Goal: Task Accomplishment & Management: Use online tool/utility

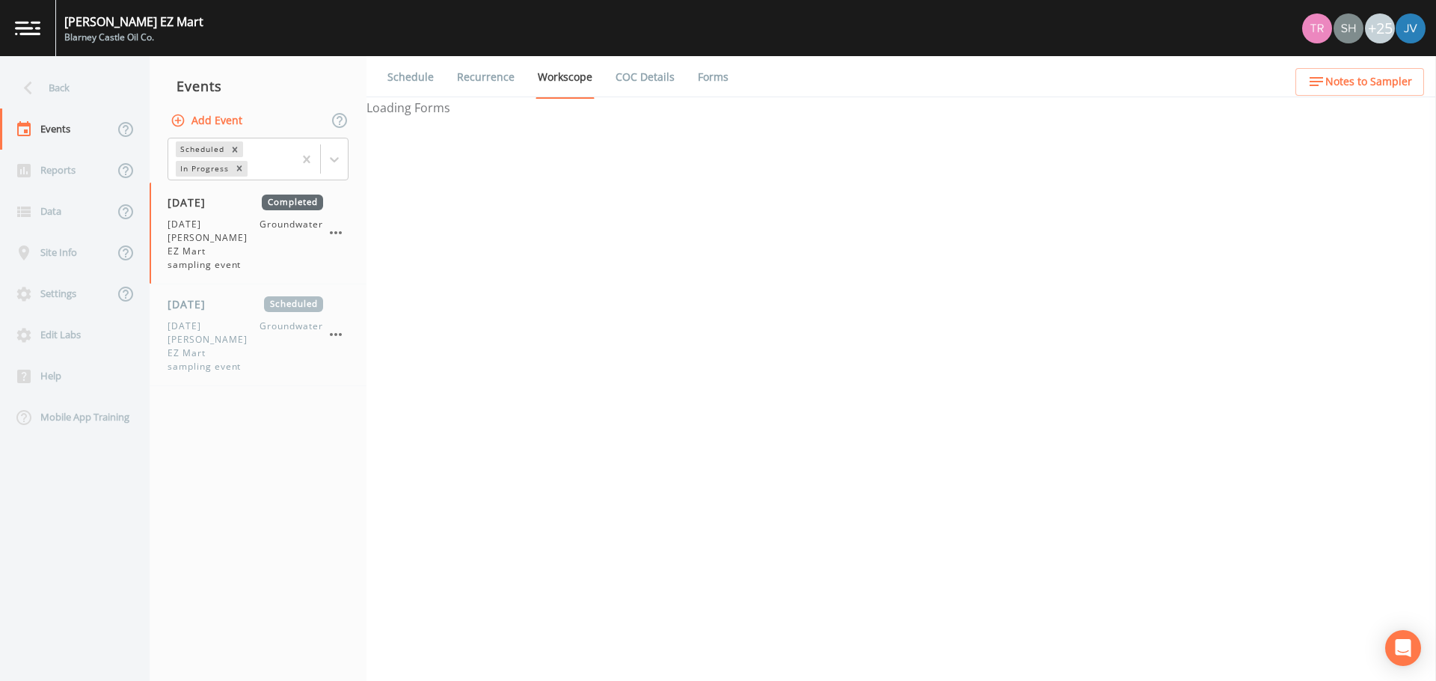
select select "0b1af911-289b-4d7b-9fdf-156f6d27a2cf"
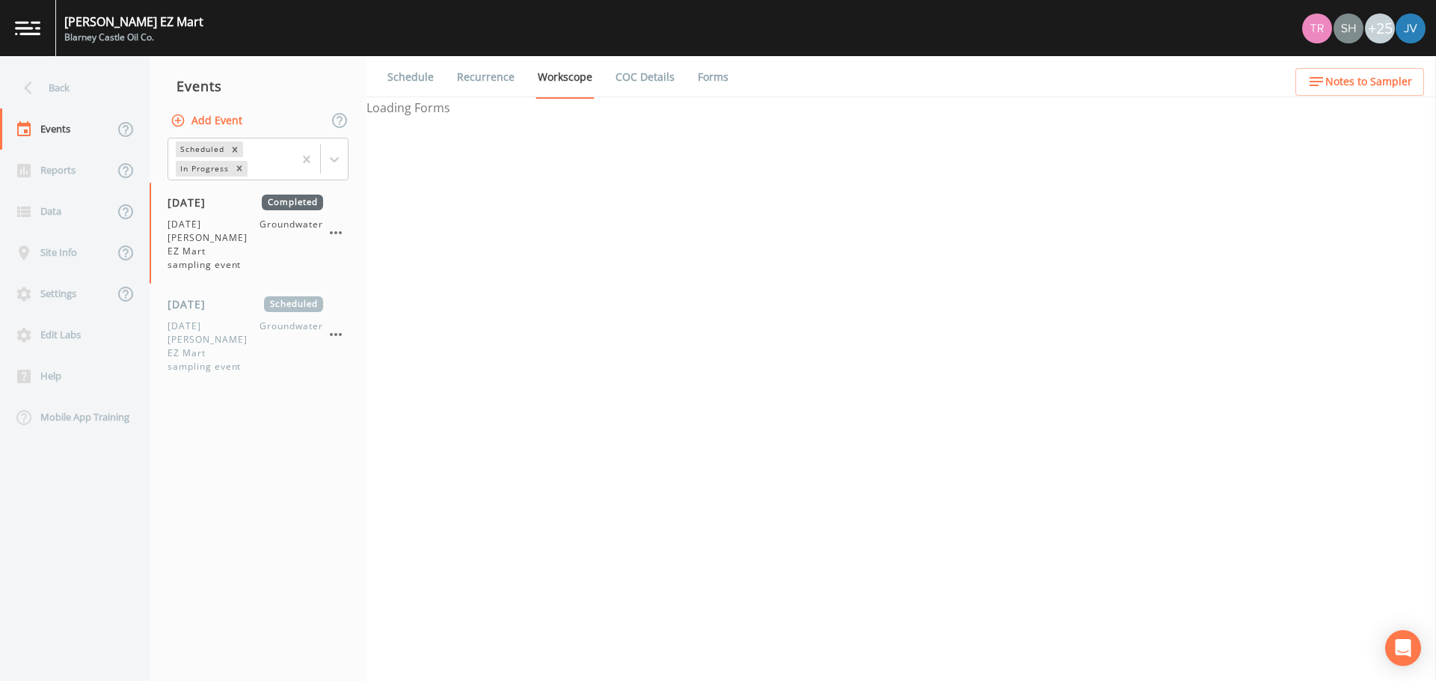
select select "0b1af911-289b-4d7b-9fdf-156f6d27a2cf"
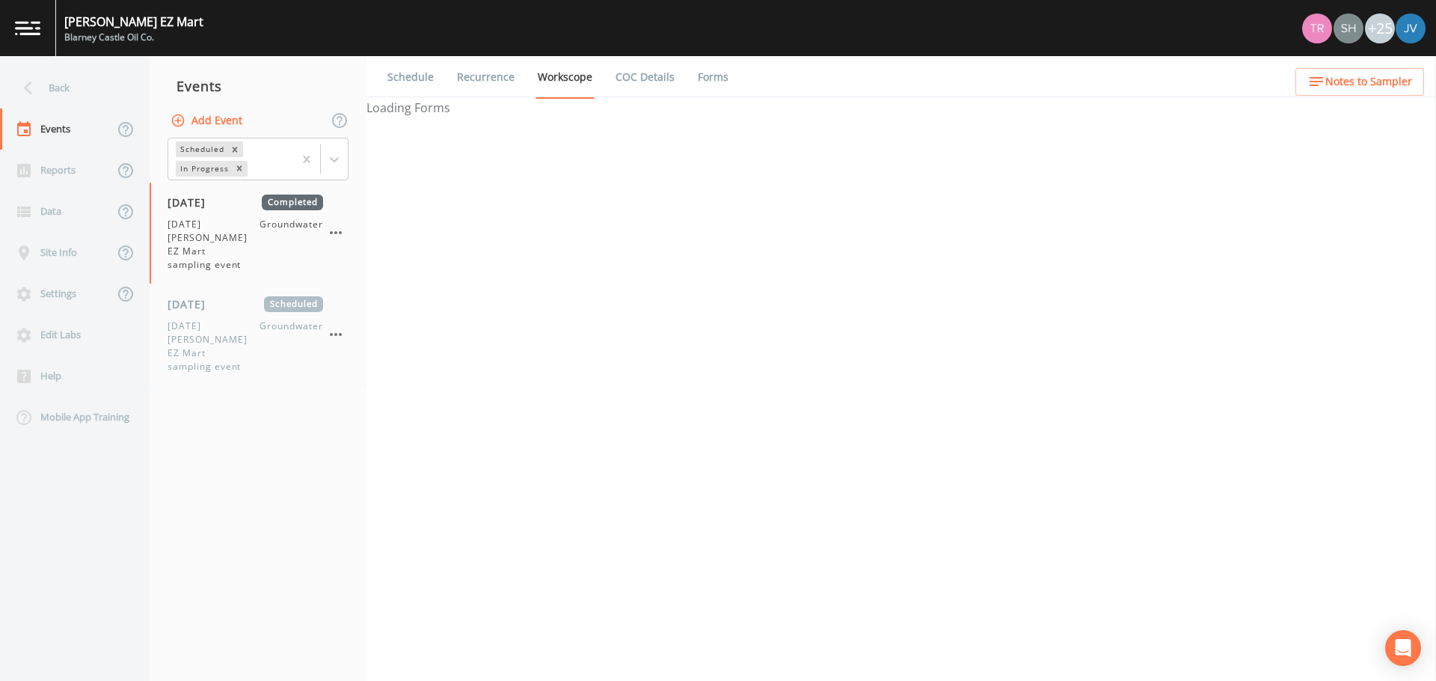
select select "0b1af911-289b-4d7b-9fdf-156f6d27a2cf"
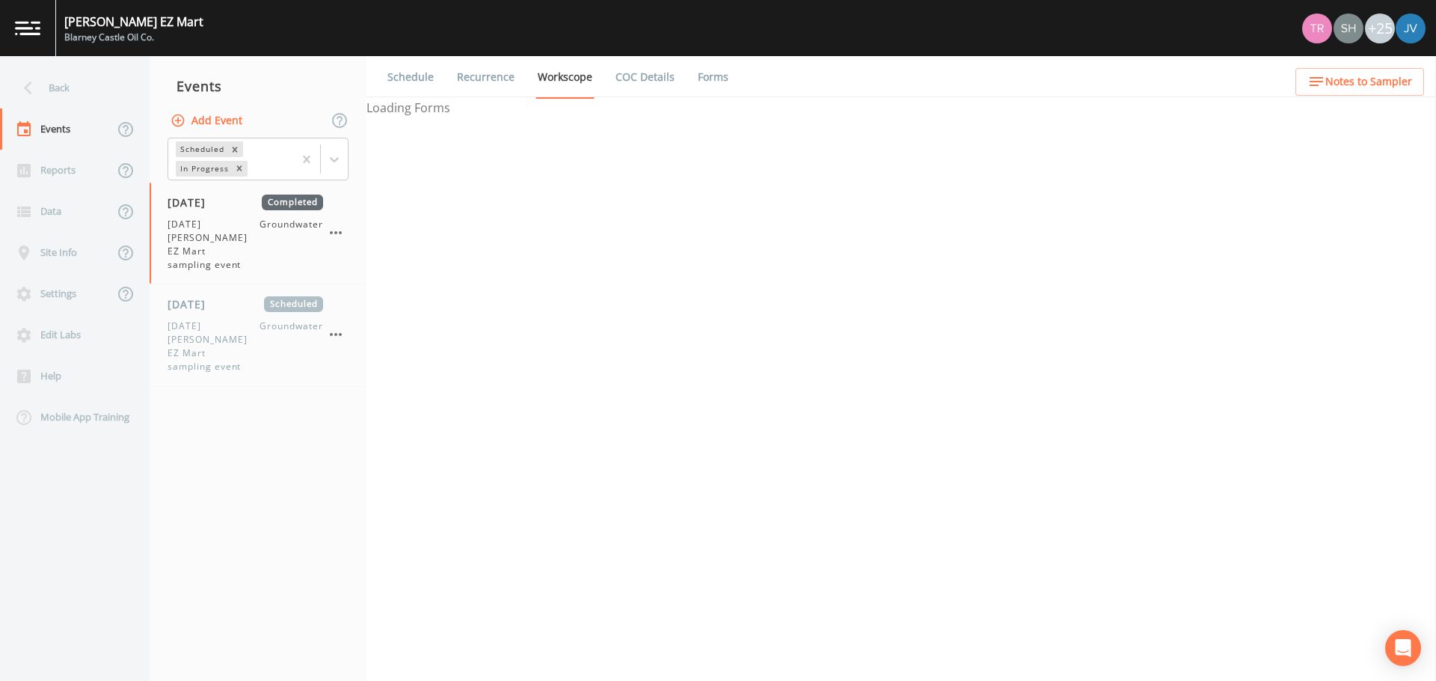
select select "0b1af911-289b-4d7b-9fdf-156f6d27a2cf"
